Goal: Book appointment/travel/reservation

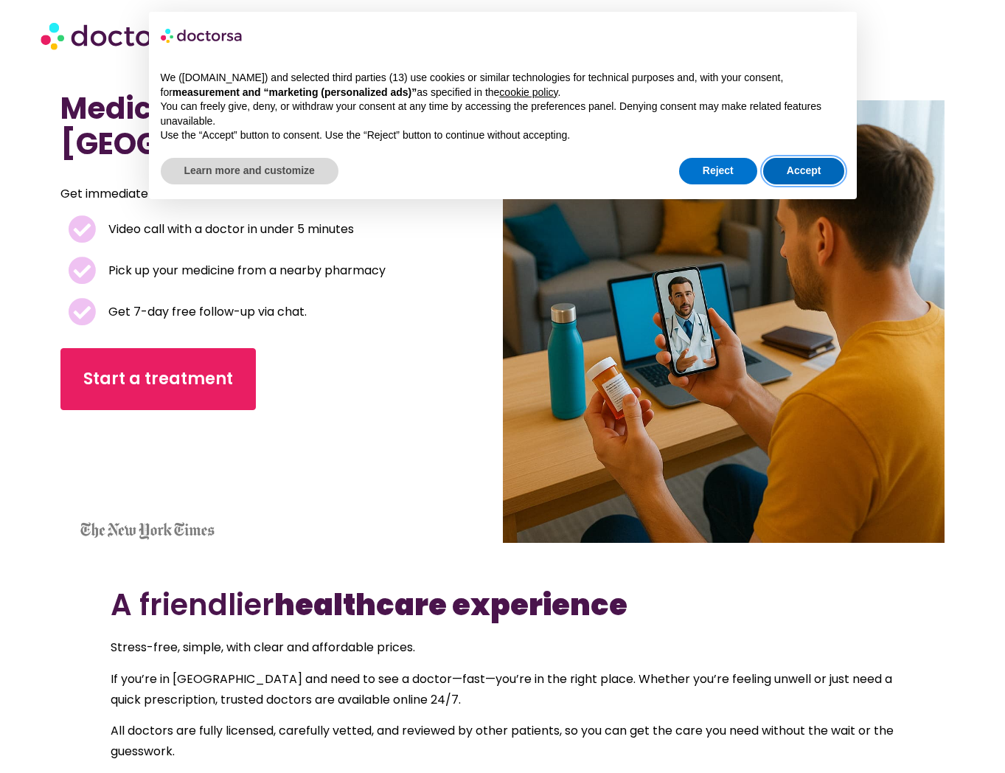
click at [819, 178] on button "Accept" at bounding box center [804, 171] width 82 height 27
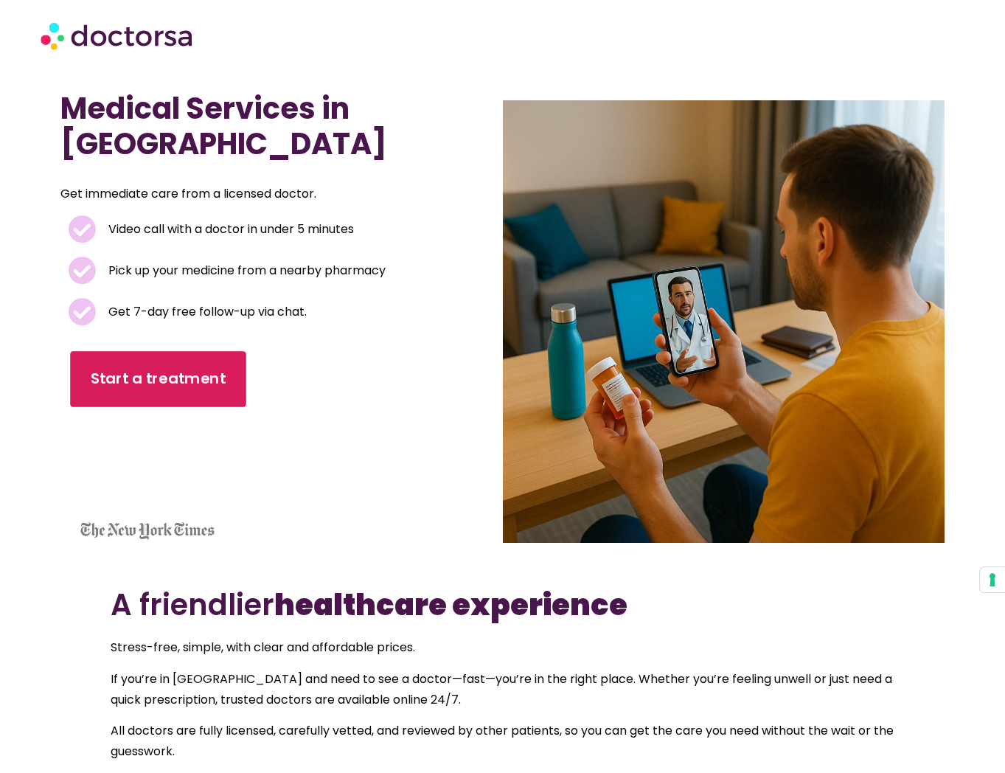
click at [178, 368] on span "Start a treatment" at bounding box center [158, 378] width 135 height 21
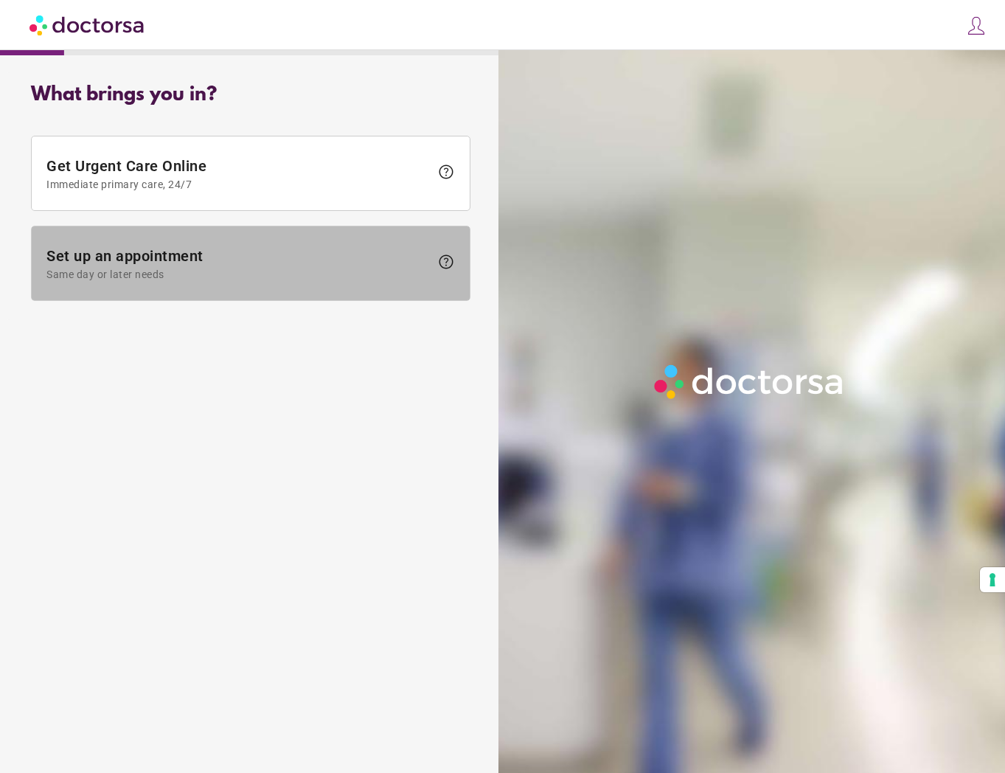
click at [199, 256] on span "Set up an appointment Same day or later needs" at bounding box center [237, 263] width 383 height 33
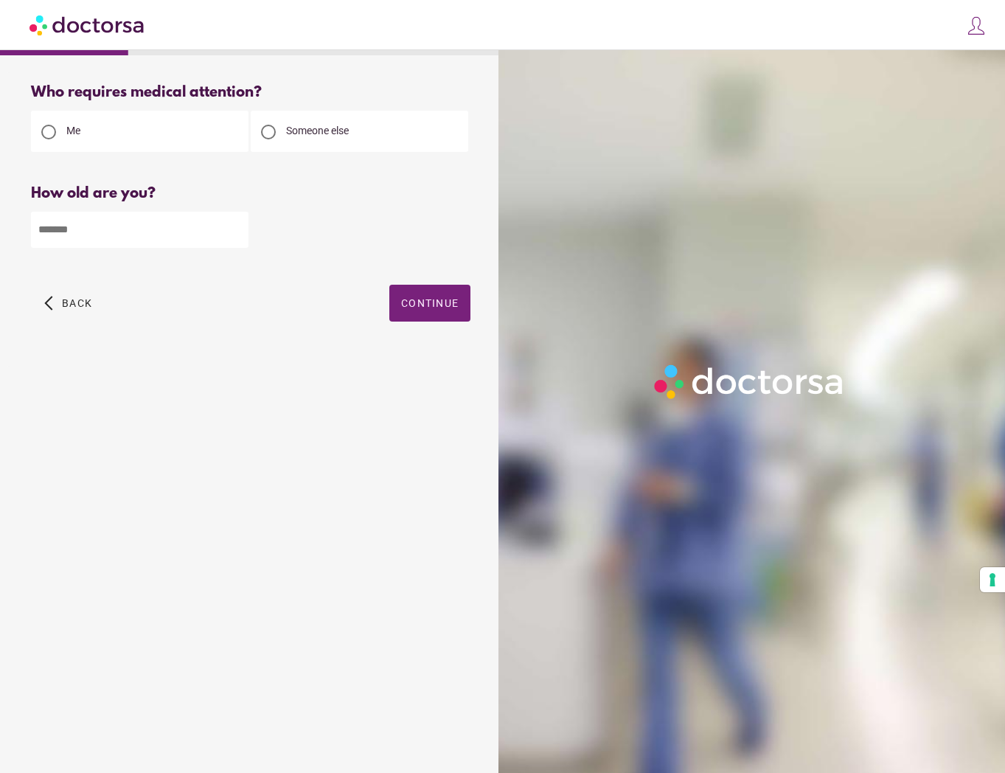
click at [195, 235] on input "number" at bounding box center [140, 230] width 218 height 36
type input "**"
click at [425, 291] on span "button" at bounding box center [429, 303] width 81 height 37
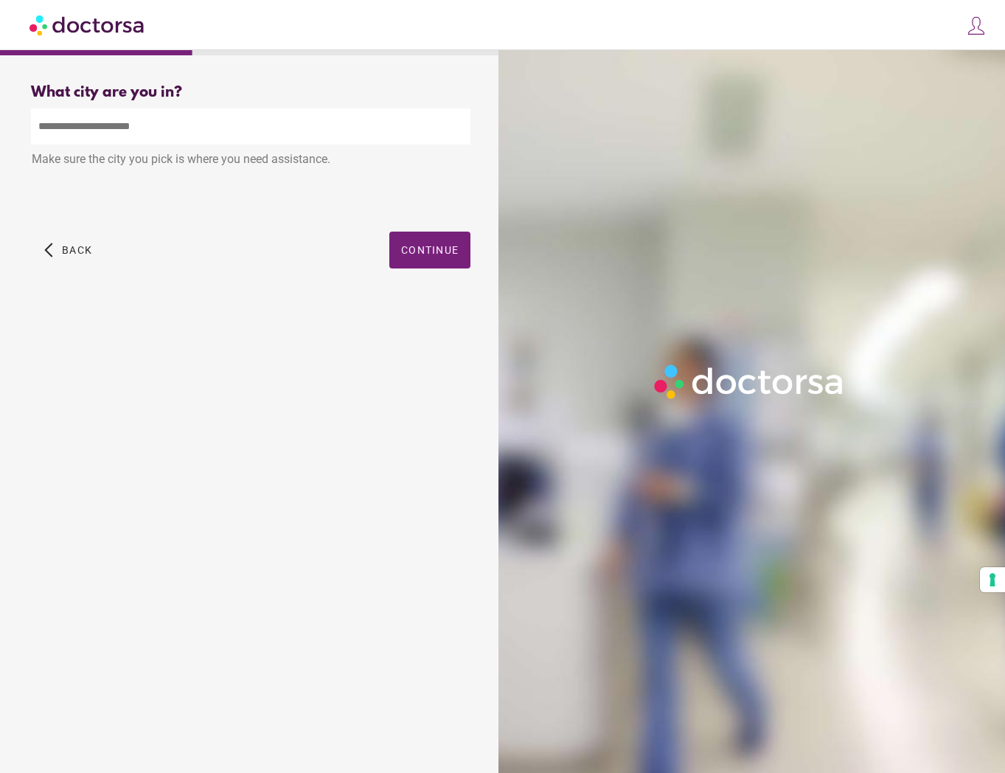
click at [210, 125] on input "text" at bounding box center [251, 126] width 440 height 36
click at [214, 125] on input "text" at bounding box center [251, 126] width 440 height 36
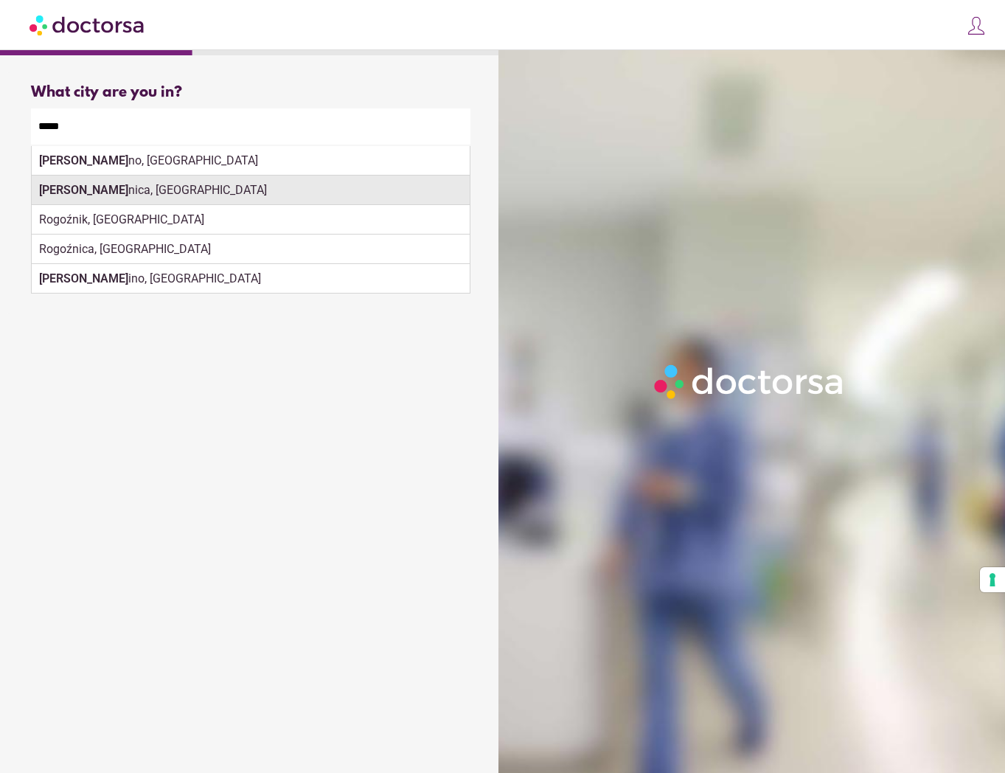
click at [204, 196] on div "[PERSON_NAME], [GEOGRAPHIC_DATA]" at bounding box center [251, 190] width 438 height 29
type input "**********"
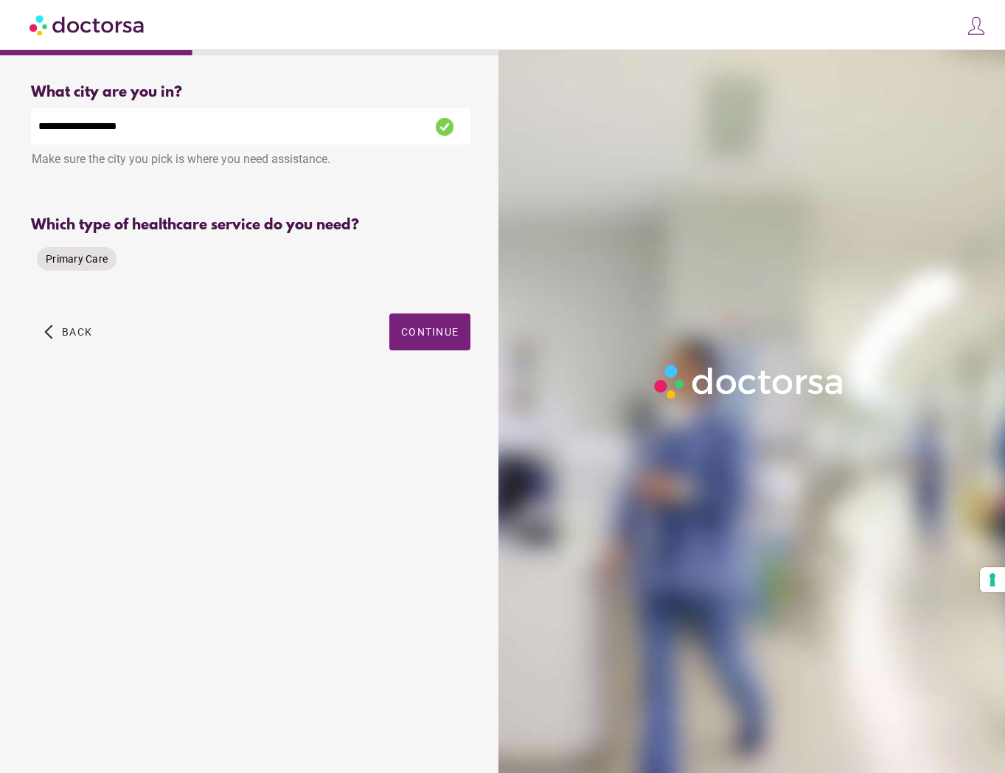
click at [106, 259] on span "Primary Care" at bounding box center [77, 259] width 62 height 12
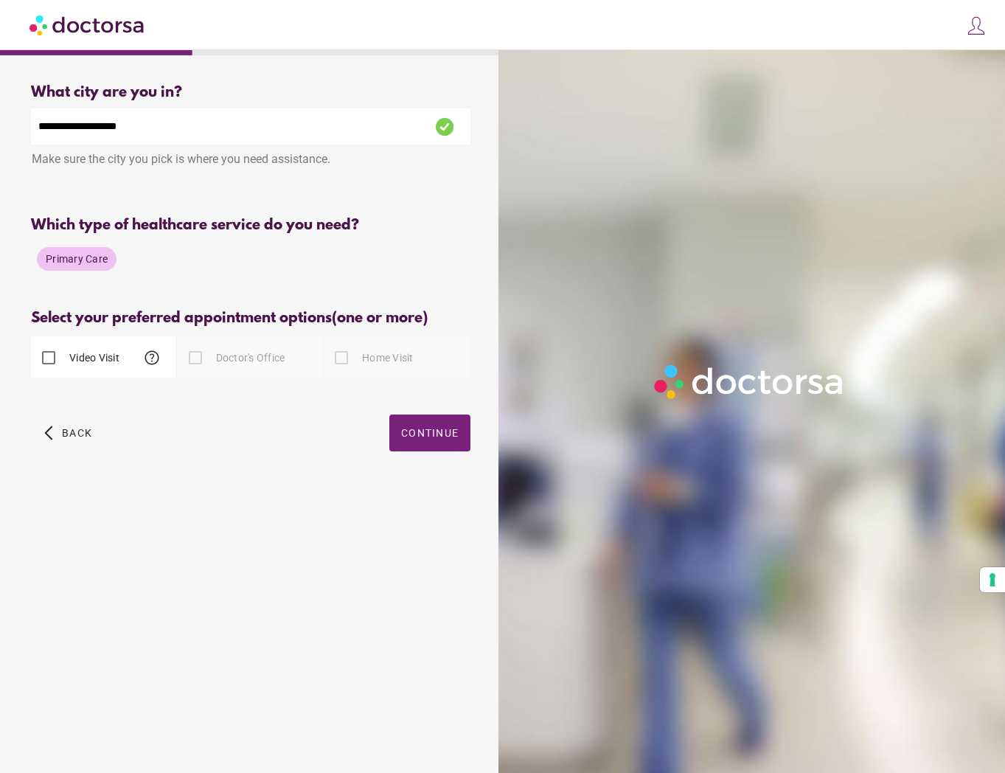
click at [88, 350] on label "Video Visit" at bounding box center [92, 357] width 53 height 15
click at [414, 419] on span "button" at bounding box center [429, 432] width 81 height 37
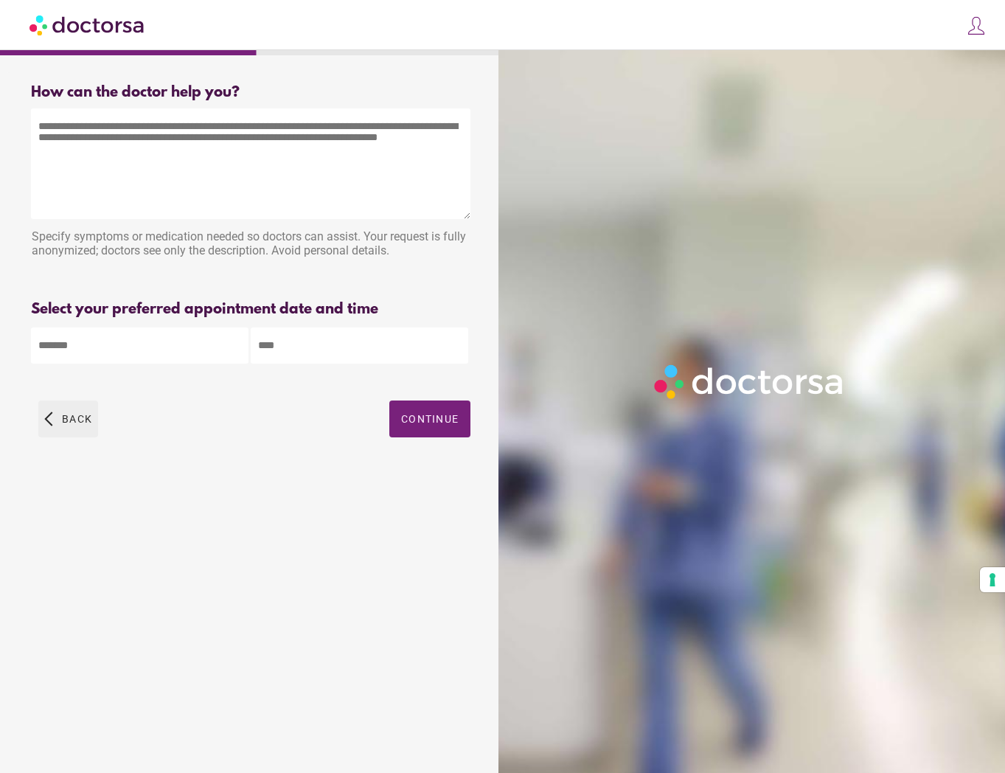
click at [73, 416] on span "Back" at bounding box center [77, 419] width 30 height 12
